Goal: Information Seeking & Learning: Learn about a topic

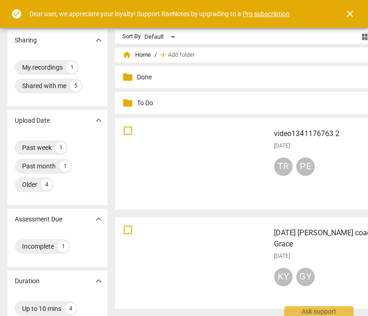
click at [255, 162] on div at bounding box center [192, 163] width 148 height 85
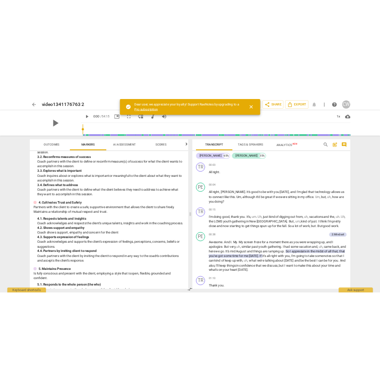
scroll to position [43, 0]
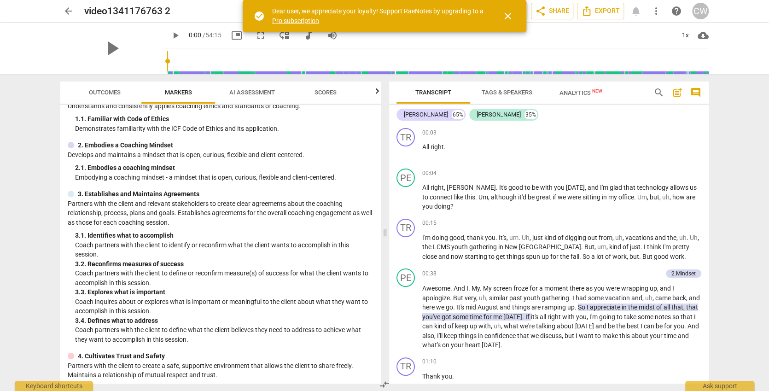
click at [94, 90] on span "Outcomes" at bounding box center [105, 92] width 32 height 7
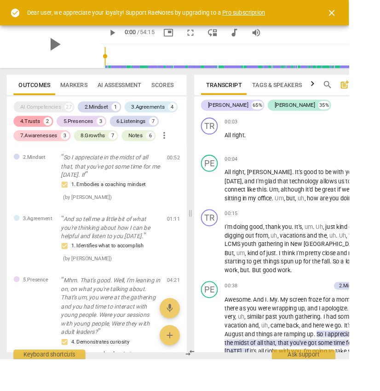
click at [40, 132] on div "4.Trusts" at bounding box center [33, 132] width 22 height 9
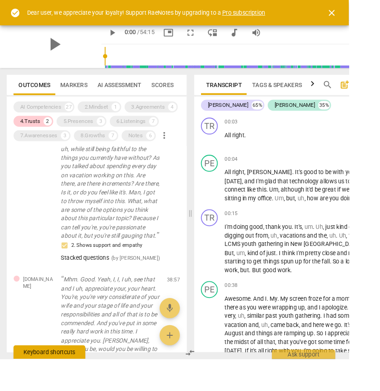
scroll to position [0, 0]
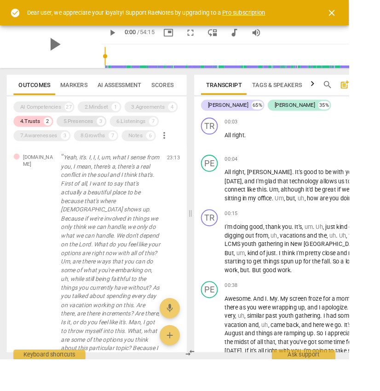
drag, startPoint x: 18, startPoint y: 381, endPoint x: 77, endPoint y: 130, distance: 257.5
click at [77, 130] on div "5.Presences" at bounding box center [85, 132] width 33 height 9
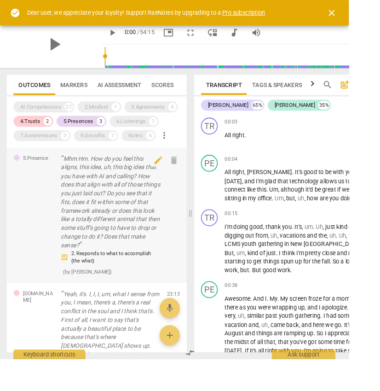
scroll to position [295, 0]
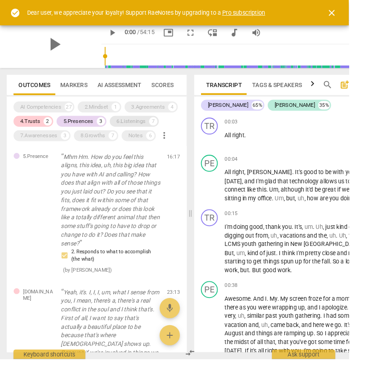
click at [143, 131] on div "6.Listenings" at bounding box center [143, 132] width 32 height 9
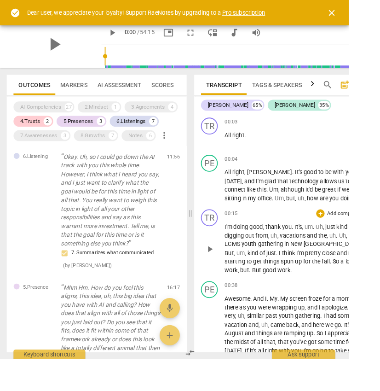
scroll to position [2, 0]
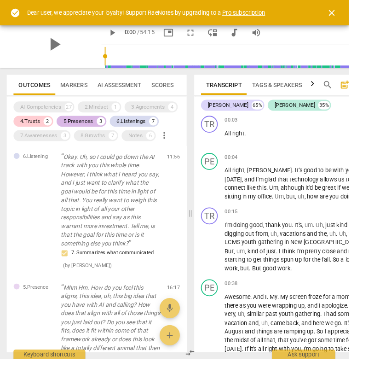
click at [76, 131] on div "5.Presences" at bounding box center [85, 132] width 33 height 9
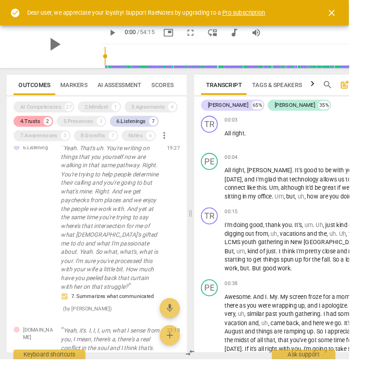
click at [31, 133] on div "4.Trusts" at bounding box center [33, 132] width 22 height 9
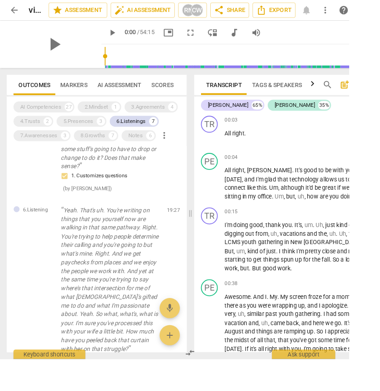
scroll to position [282, 0]
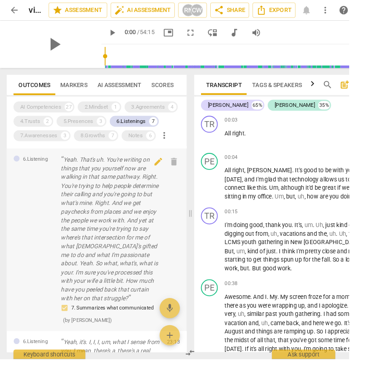
click at [55, 192] on div "6.Listening Yeah. That's uh. You're writing on things that you yourself now are…" at bounding box center [105, 261] width 196 height 199
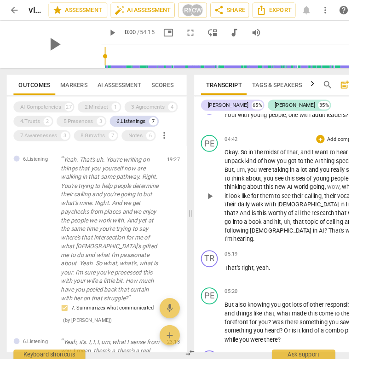
scroll to position [1064, 0]
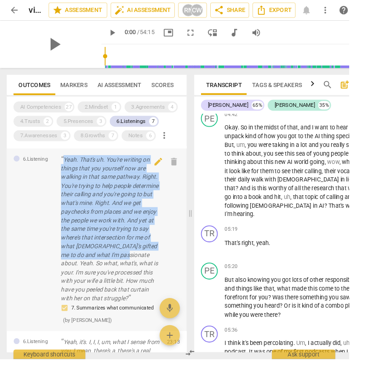
drag, startPoint x: 64, startPoint y: 171, endPoint x: 118, endPoint y: 276, distance: 117.8
click at [118, 280] on div "6.Listening Yeah. That's uh. You're writing on things that you yourself now are…" at bounding box center [105, 261] width 196 height 199
copy p "Yeah. That's uh. You're writing on things that you yourself now are walking in …"
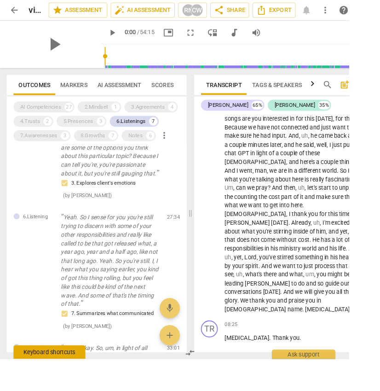
scroll to position [1249, 0]
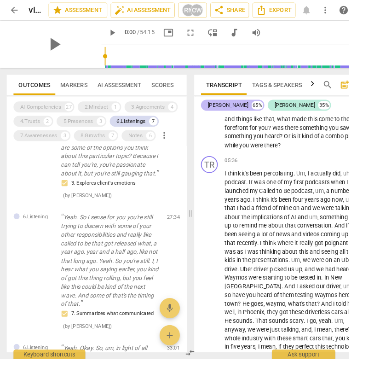
click at [231, 111] on div "[PERSON_NAME]" at bounding box center [249, 114] width 44 height 9
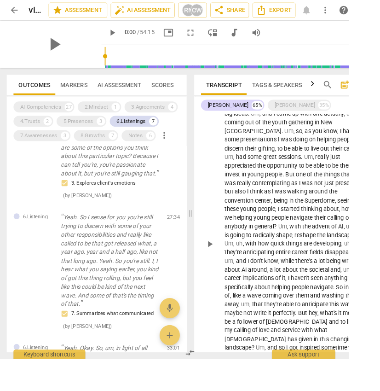
scroll to position [0, 0]
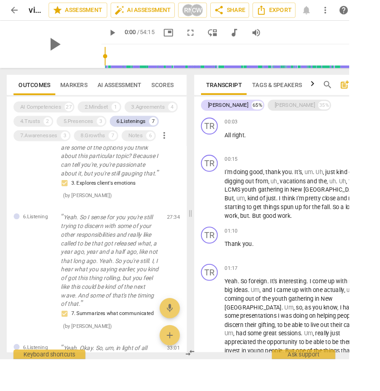
click at [299, 115] on div "[PERSON_NAME]" at bounding box center [321, 114] width 44 height 9
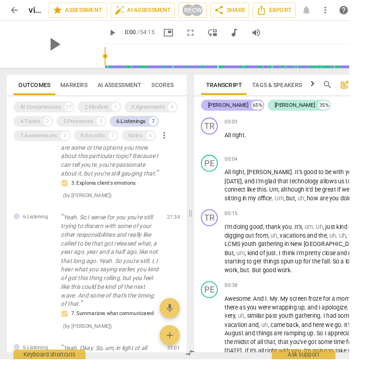
click at [235, 116] on div "[PERSON_NAME]" at bounding box center [249, 114] width 44 height 9
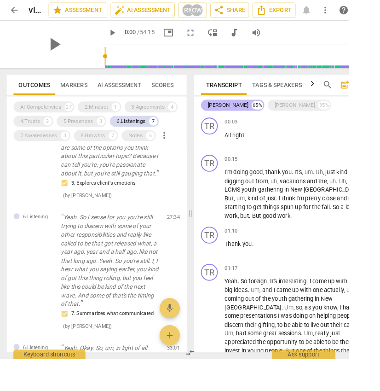
click at [235, 116] on div "[PERSON_NAME]" at bounding box center [249, 114] width 44 height 9
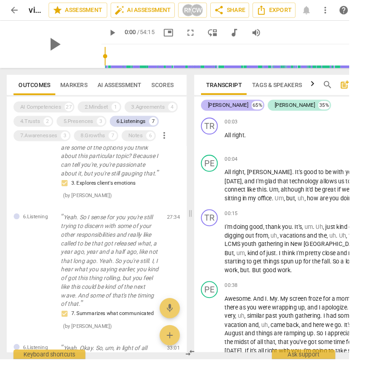
click at [232, 113] on div "[PERSON_NAME]" at bounding box center [249, 114] width 44 height 9
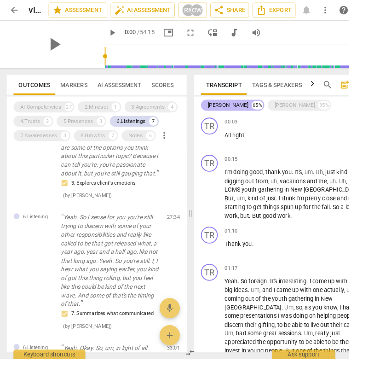
click at [232, 113] on div "[PERSON_NAME]" at bounding box center [249, 114] width 44 height 9
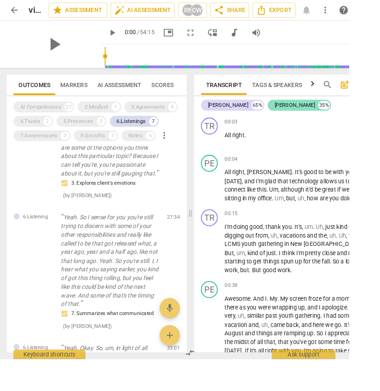
click at [299, 116] on div "[PERSON_NAME]" at bounding box center [321, 114] width 44 height 9
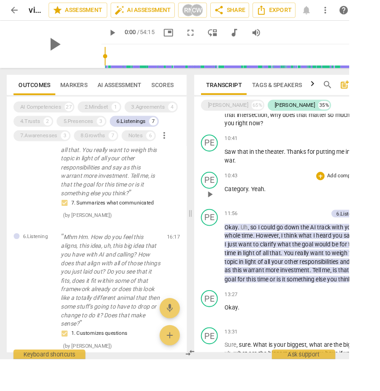
scroll to position [1040, 0]
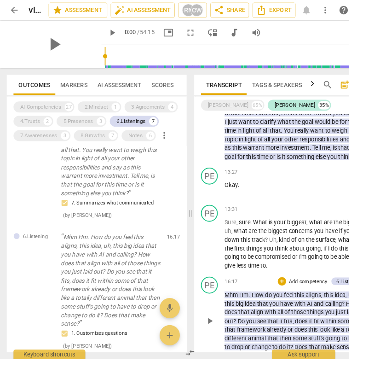
click at [279, 315] on p "Mhm Hm . How do you feel this aligns , this idea , uh , this big idea that you …" at bounding box center [322, 350] width 155 height 66
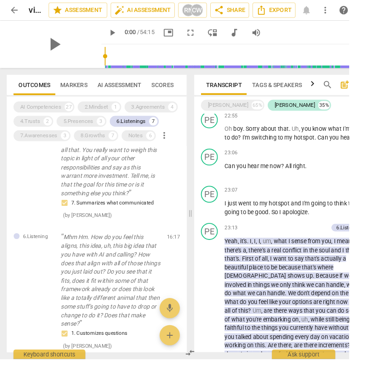
scroll to position [1551, 0]
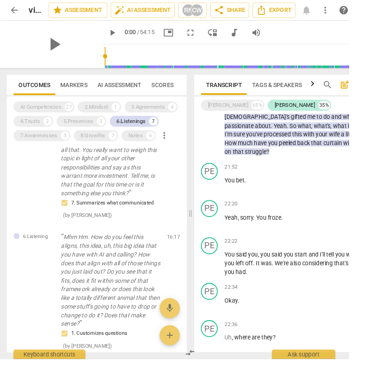
click at [354, 91] on span "search" at bounding box center [357, 92] width 11 height 11
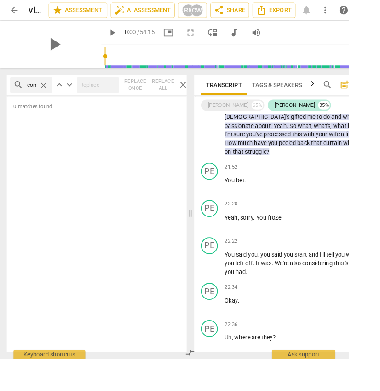
type input "combo"
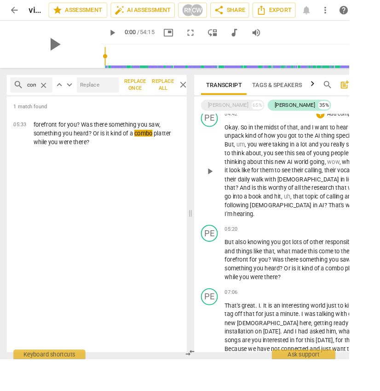
scroll to position [326, 0]
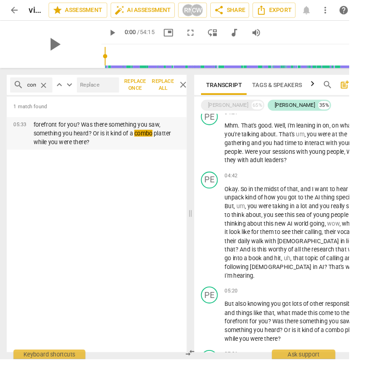
click at [70, 151] on p "forefront for you? Was there something you saw, something you heard? Or is it k…" at bounding box center [116, 145] width 160 height 29
click at [70, 145] on p "forefront for you? Was there something you saw, something you heard? Or is it k…" at bounding box center [116, 145] width 160 height 29
click at [44, 147] on p "forefront for you? Was there something you saw, something you heard? Or is it k…" at bounding box center [116, 145] width 160 height 29
click at [62, 170] on div "1 match found 05:33 forefront for you? Was there something you saw, something y…" at bounding box center [105, 244] width 196 height 279
click at [117, 33] on span "pause" at bounding box center [122, 35] width 11 height 11
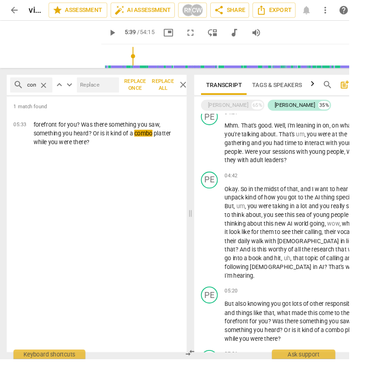
type input "339"
click at [244, 113] on div "[PERSON_NAME] 65%" at bounding box center [253, 115] width 69 height 12
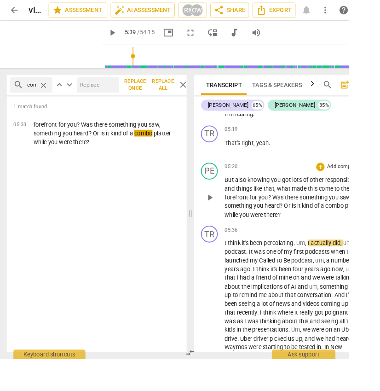
scroll to position [1195, 0]
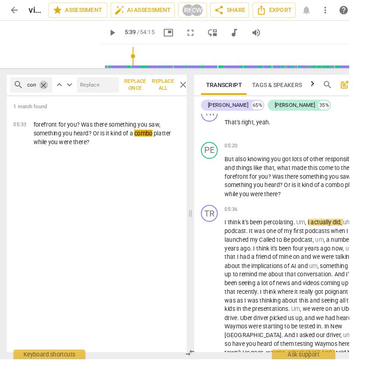
click at [45, 89] on span "close" at bounding box center [48, 93] width 10 height 10
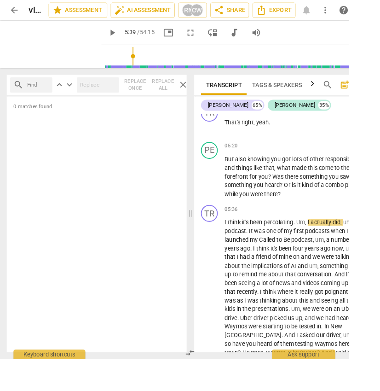
click at [39, 92] on input "text" at bounding box center [41, 92] width 24 height 15
type input "s"
type input "W"
type input "What's"
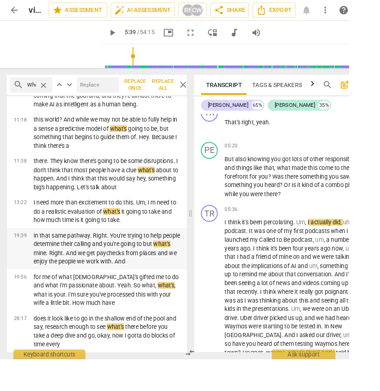
scroll to position [268, 0]
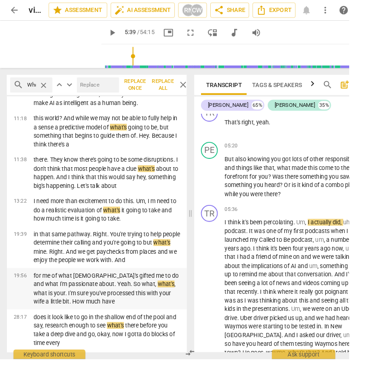
click at [59, 292] on div "19:56 for me of what [DEMOGRAPHIC_DATA]'s gifted me to do and what I'm passiona…" at bounding box center [105, 314] width 196 height 45
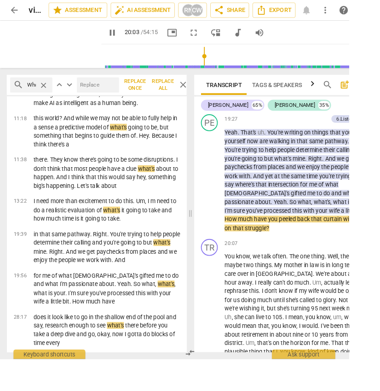
click at [117, 37] on span "pause" at bounding box center [122, 35] width 11 height 11
type input "1204"
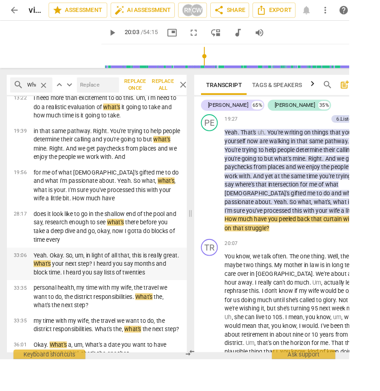
scroll to position [429, 0]
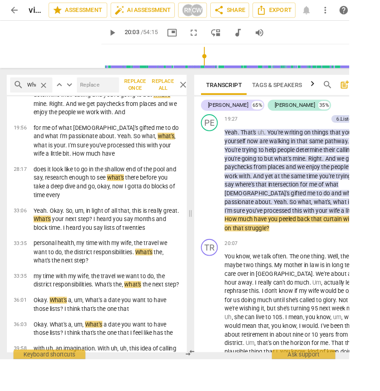
click at [47, 92] on span "close" at bounding box center [48, 93] width 10 height 10
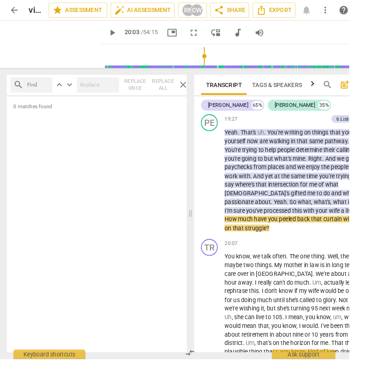
scroll to position [0, 0]
click at [199, 91] on span "close" at bounding box center [199, 92] width 11 height 11
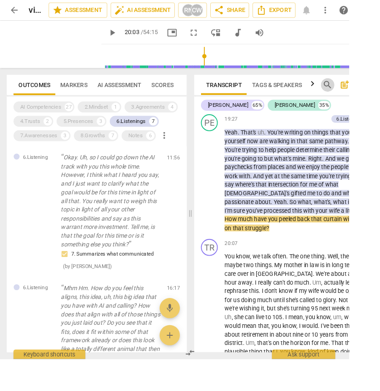
click at [359, 90] on span "search" at bounding box center [357, 92] width 11 height 11
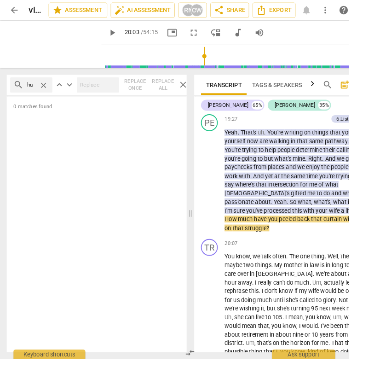
type input "h"
type input "book"
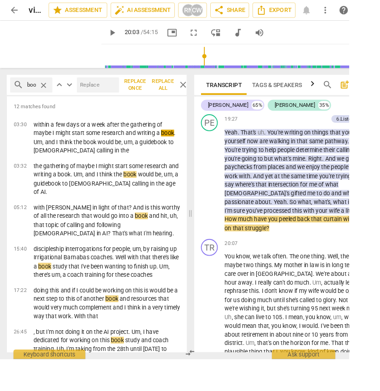
click at [199, 92] on span "close" at bounding box center [199, 92] width 11 height 11
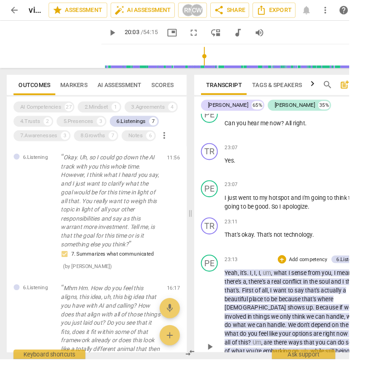
scroll to position [4950, 0]
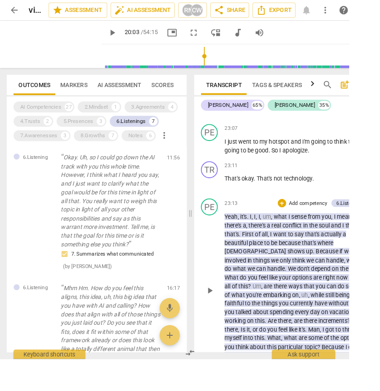
click at [262, 299] on span "What" at bounding box center [253, 302] width 17 height 7
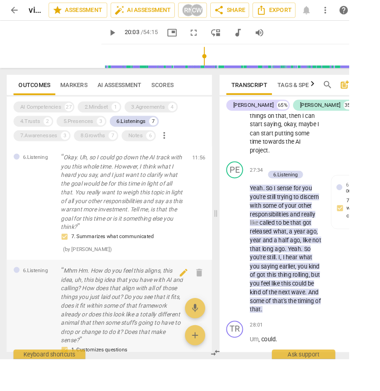
scroll to position [9749, 0]
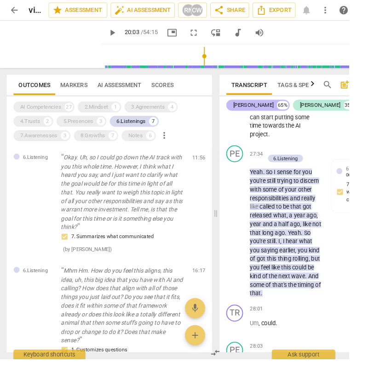
click at [266, 114] on div "[PERSON_NAME]" at bounding box center [276, 114] width 44 height 9
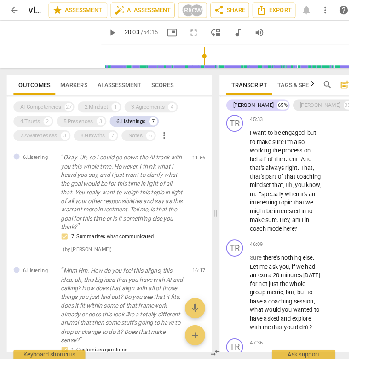
click at [327, 110] on div "[PERSON_NAME]" at bounding box center [349, 114] width 44 height 9
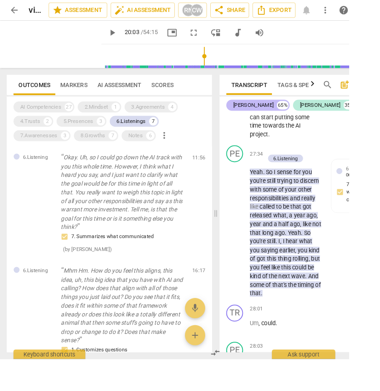
click at [271, 115] on div "[PERSON_NAME] 65%" at bounding box center [281, 115] width 69 height 12
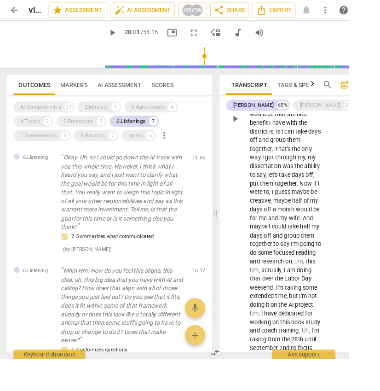
scroll to position [5679, 0]
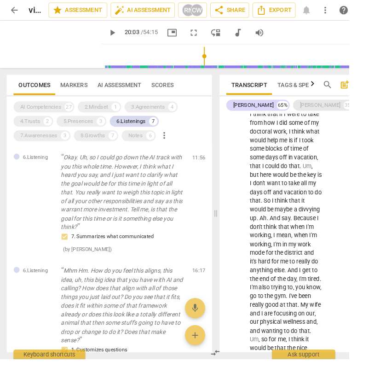
click at [327, 113] on div "[PERSON_NAME]" at bounding box center [349, 114] width 44 height 9
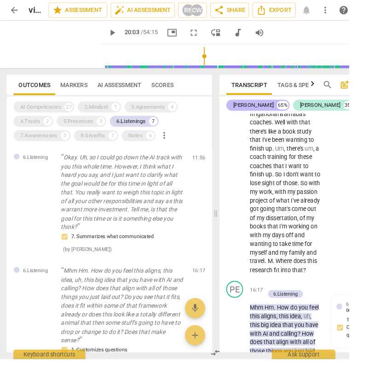
click at [257, 115] on div "[PERSON_NAME]" at bounding box center [276, 114] width 44 height 9
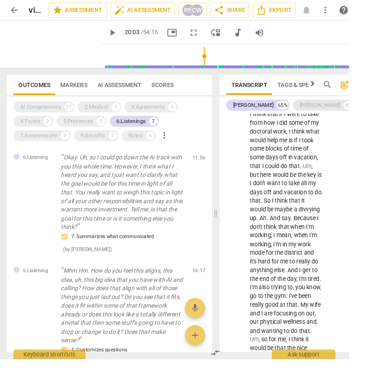
click at [320, 114] on div "[PERSON_NAME] 35%" at bounding box center [354, 115] width 69 height 12
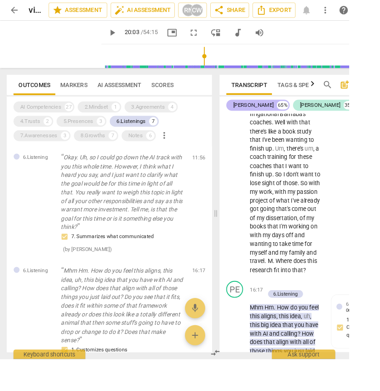
click at [257, 115] on div "[PERSON_NAME]" at bounding box center [276, 114] width 44 height 9
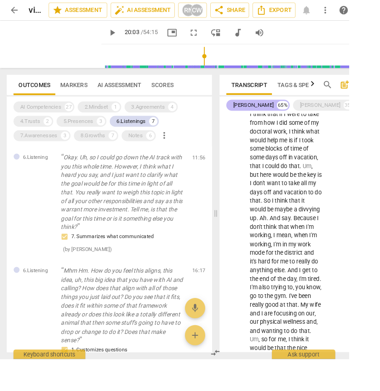
click at [256, 115] on div "[PERSON_NAME]" at bounding box center [276, 114] width 44 height 9
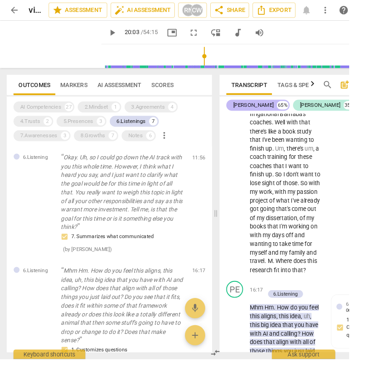
click at [255, 114] on div "[PERSON_NAME]" at bounding box center [276, 114] width 44 height 9
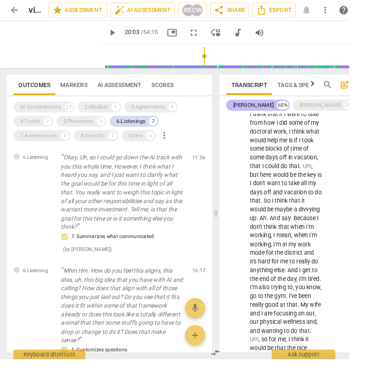
click at [253, 116] on div "[PERSON_NAME] 65%" at bounding box center [281, 115] width 69 height 12
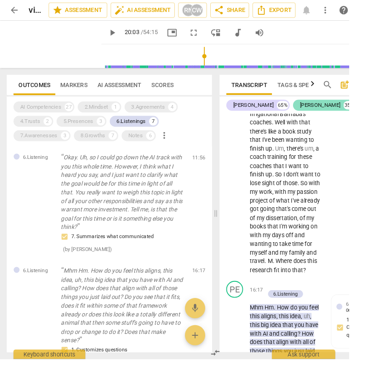
click at [327, 113] on div "[PERSON_NAME]" at bounding box center [349, 114] width 44 height 9
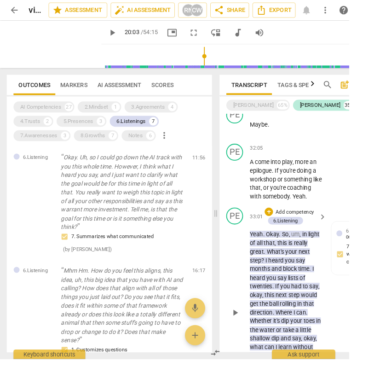
scroll to position [4091, 0]
